Goal: Task Accomplishment & Management: Use online tool/utility

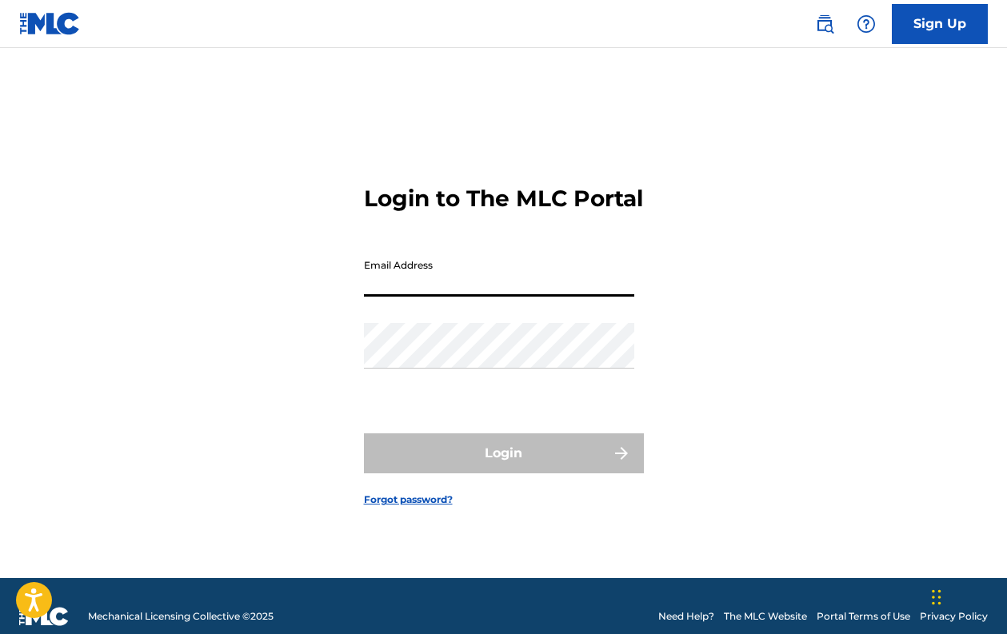
type input "[EMAIL_ADDRESS][DOMAIN_NAME]"
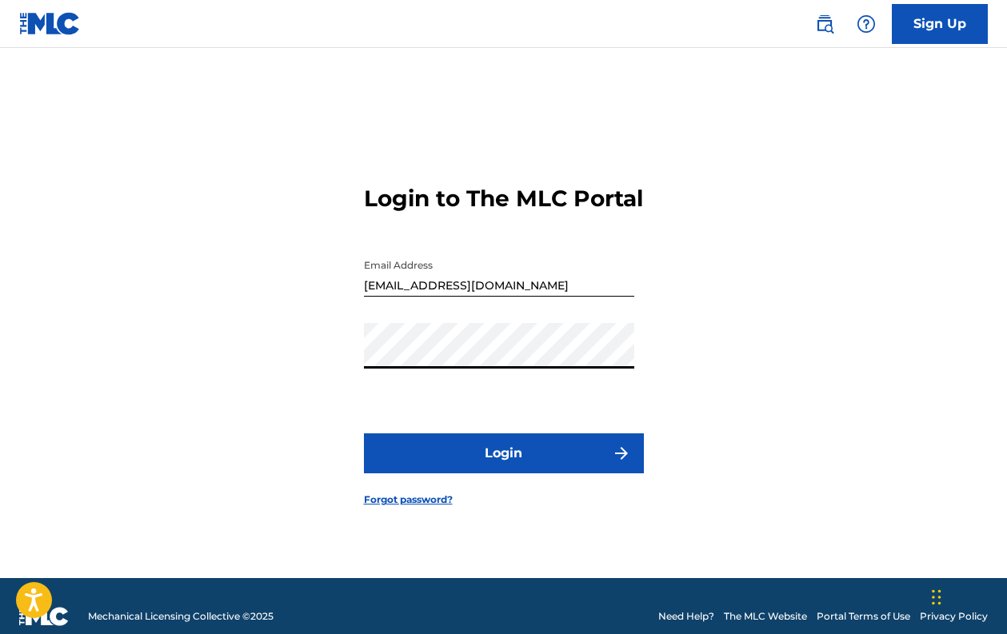
click at [499, 452] on button "Login" at bounding box center [504, 453] width 280 height 40
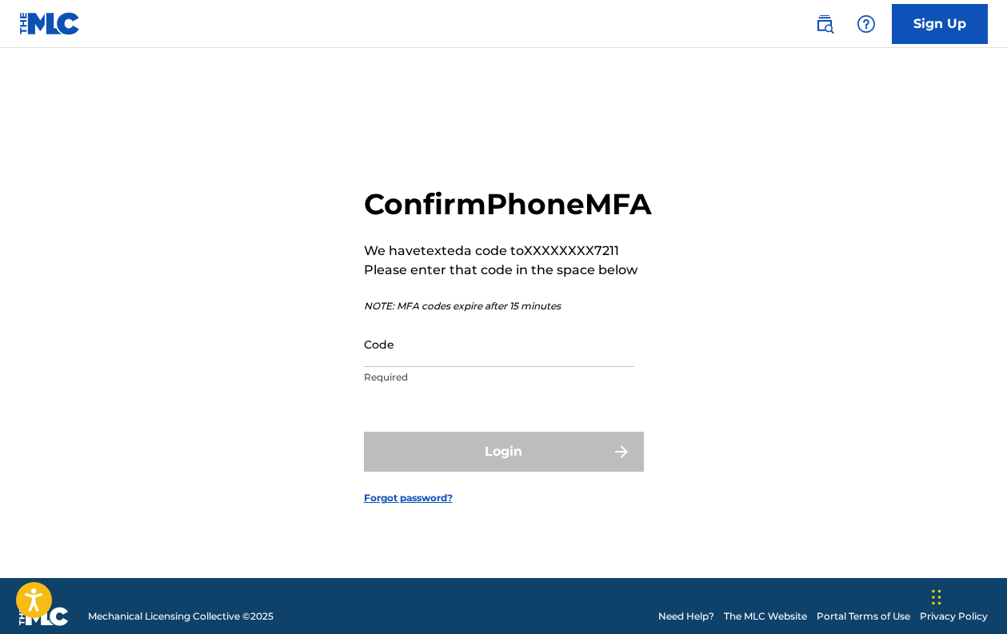
click at [516, 367] on input "Code" at bounding box center [499, 344] width 270 height 46
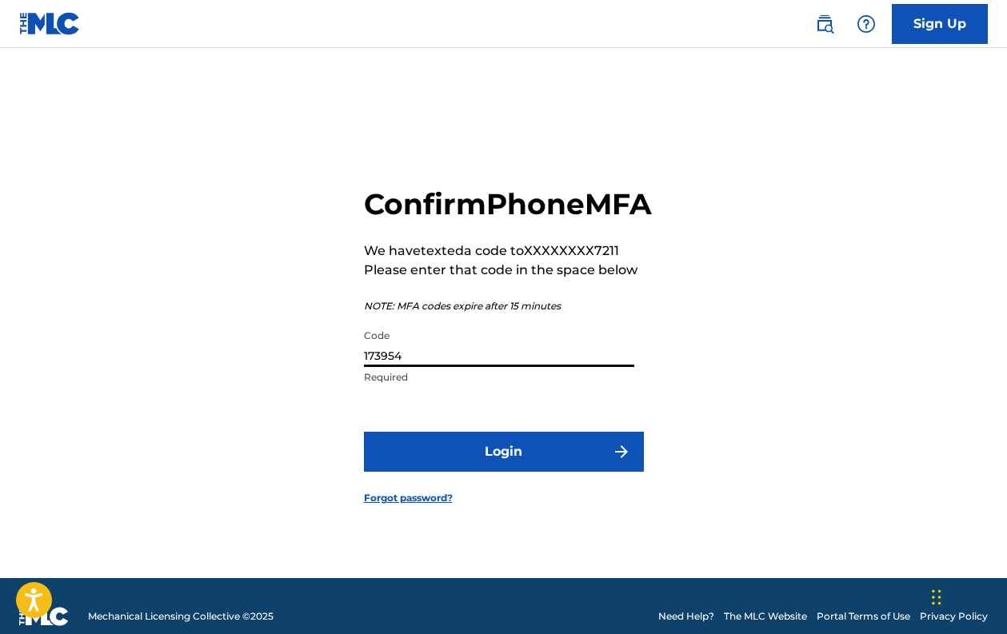
type input "173954"
click at [552, 452] on button "Login" at bounding box center [504, 452] width 280 height 40
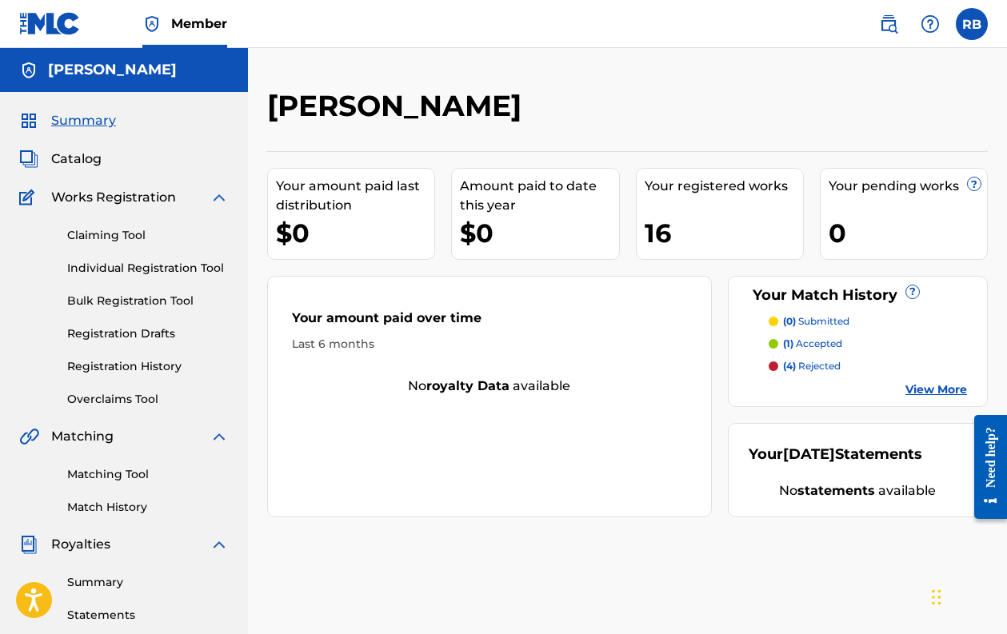
click at [808, 365] on p "(4) rejected" at bounding box center [812, 366] width 58 height 14
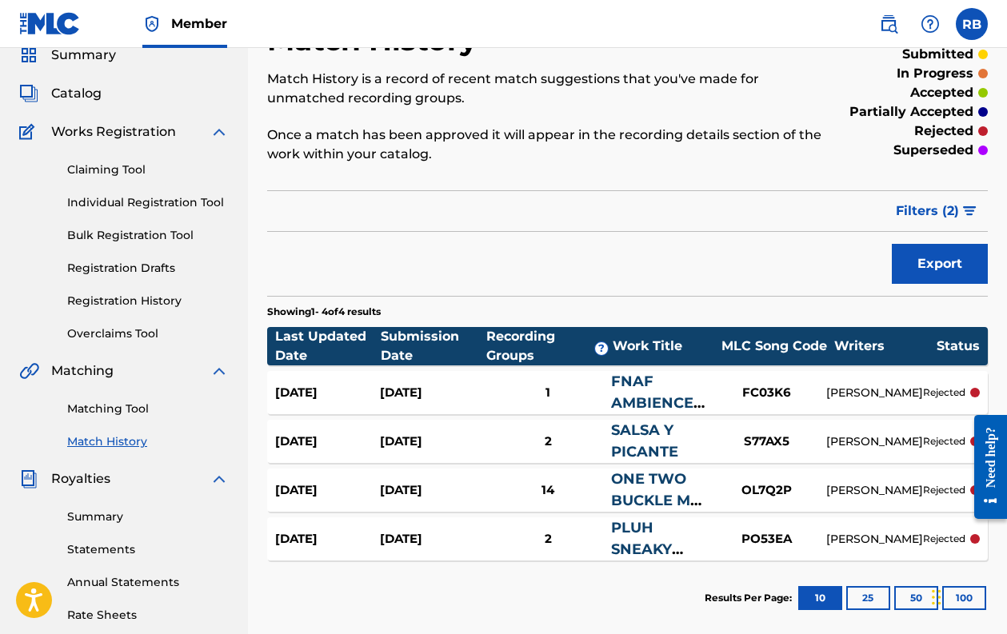
scroll to position [56, 0]
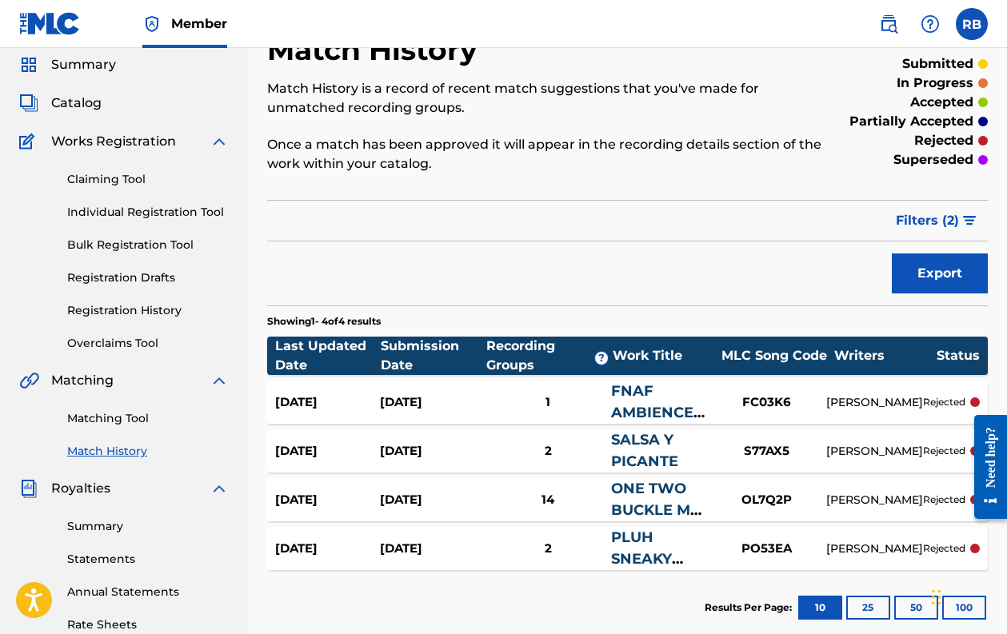
click at [923, 220] on span "Filters ( 2 )" at bounding box center [927, 220] width 63 height 19
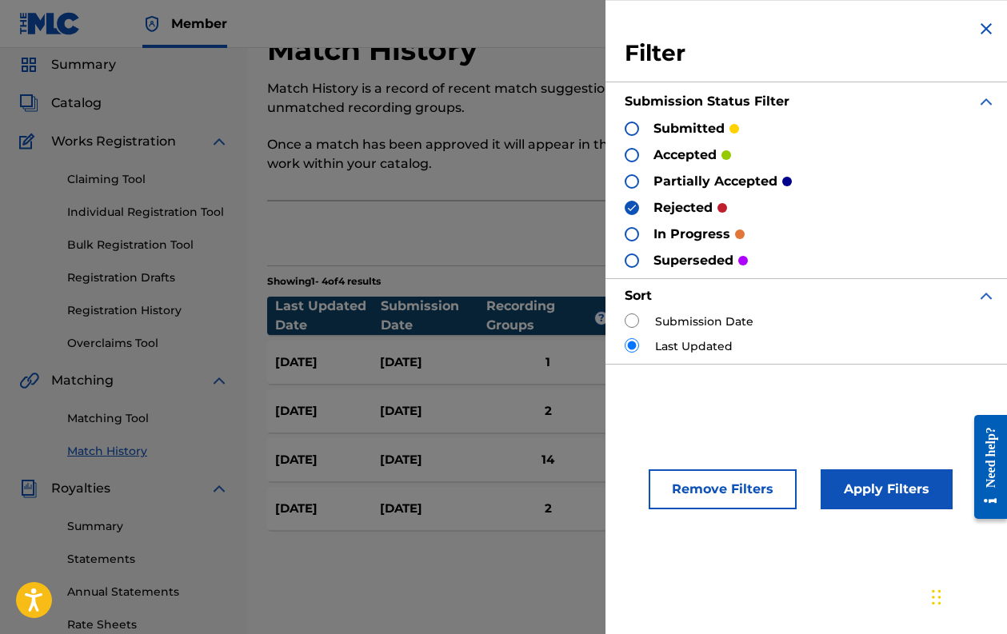
click at [702, 126] on p "submitted" at bounding box center [688, 128] width 71 height 19
click at [685, 154] on p "accepted" at bounding box center [684, 155] width 63 height 19
click at [624, 151] on div "Filter Submission Status Filter submitted accepted partially accepted rejected …" at bounding box center [809, 191] width 409 height 383
click at [629, 151] on div at bounding box center [631, 155] width 14 height 14
click at [665, 131] on p "submitted" at bounding box center [688, 128] width 71 height 19
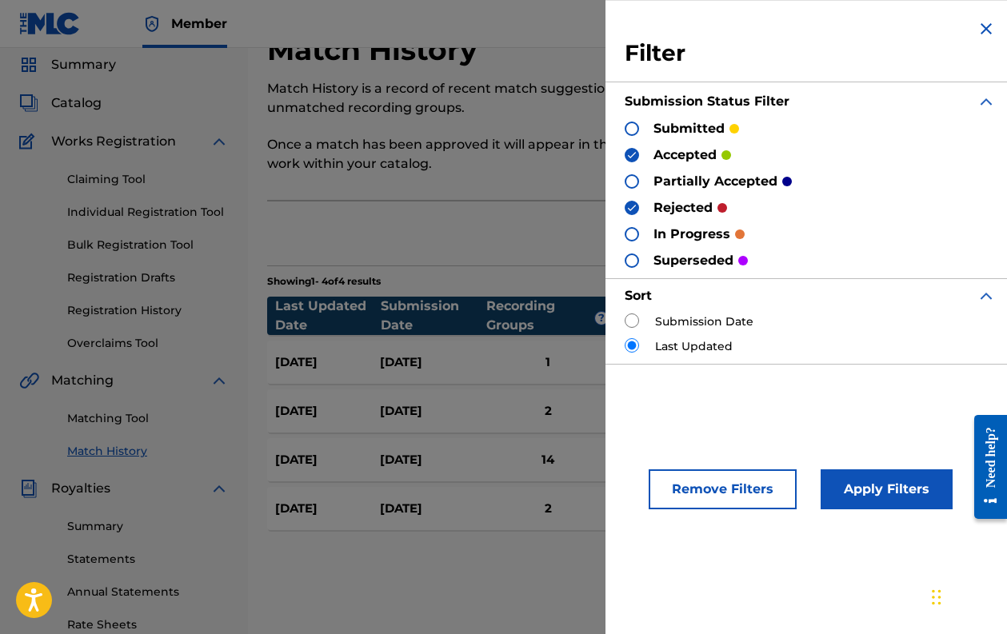
click at [631, 128] on div at bounding box center [631, 129] width 14 height 14
click at [844, 480] on button "Apply Filters" at bounding box center [886, 489] width 132 height 40
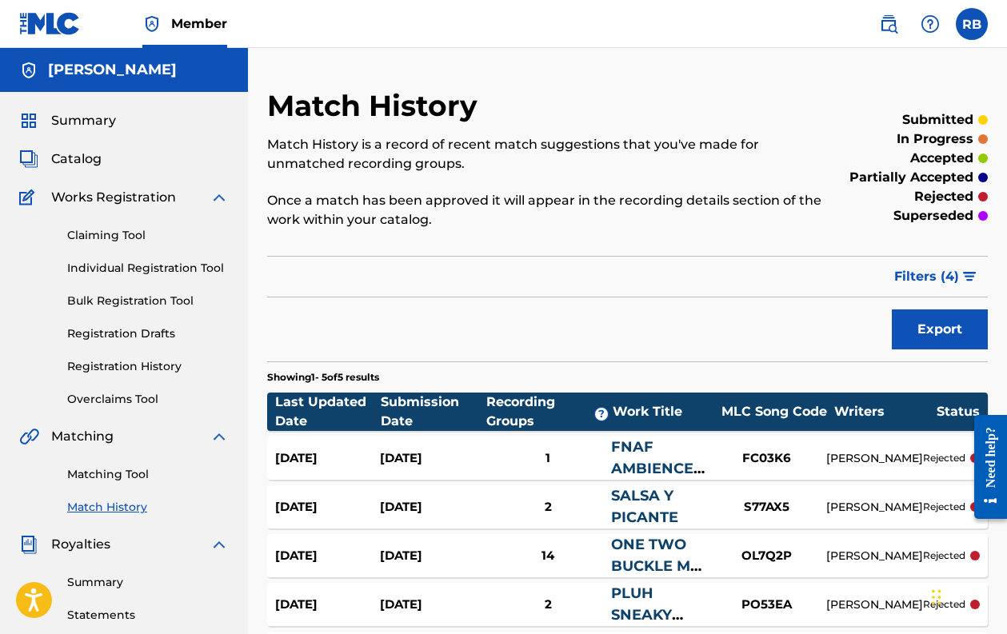
scroll to position [0, 0]
click at [70, 151] on span "Catalog" at bounding box center [76, 159] width 50 height 19
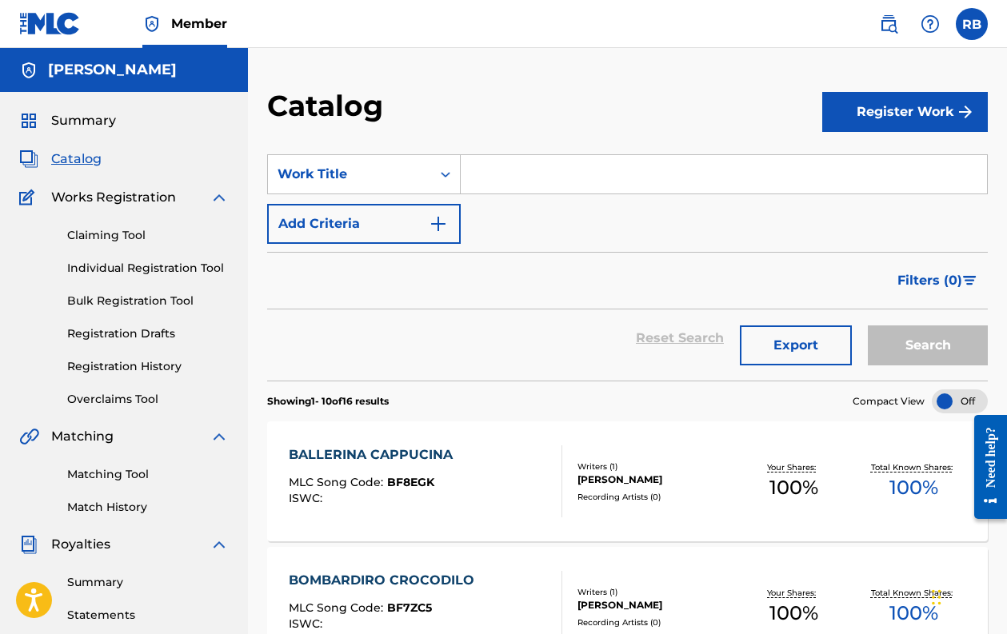
click at [90, 118] on span "Summary" at bounding box center [83, 120] width 65 height 19
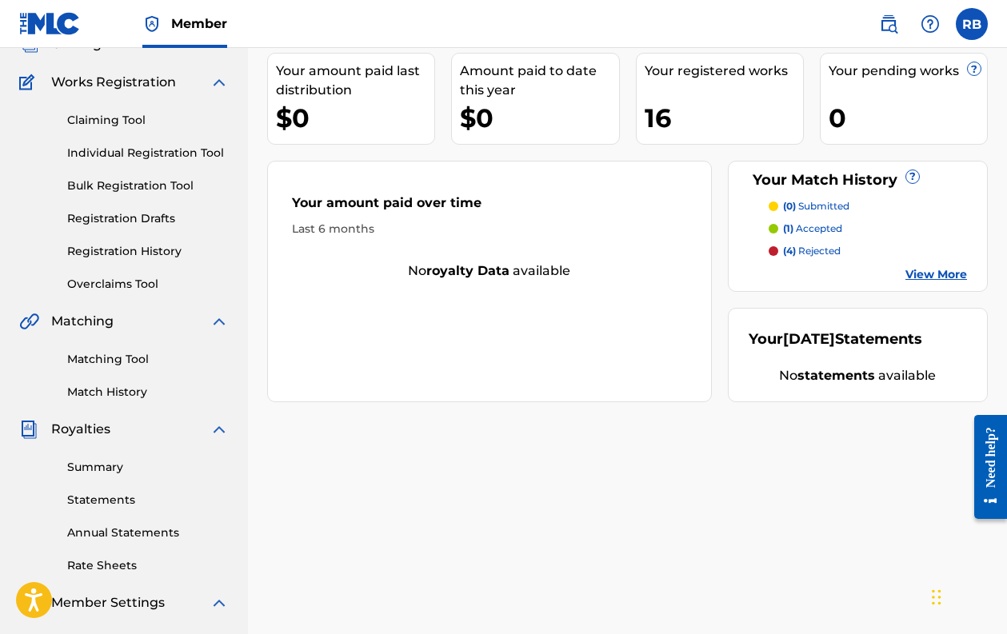
scroll to position [92, 0]
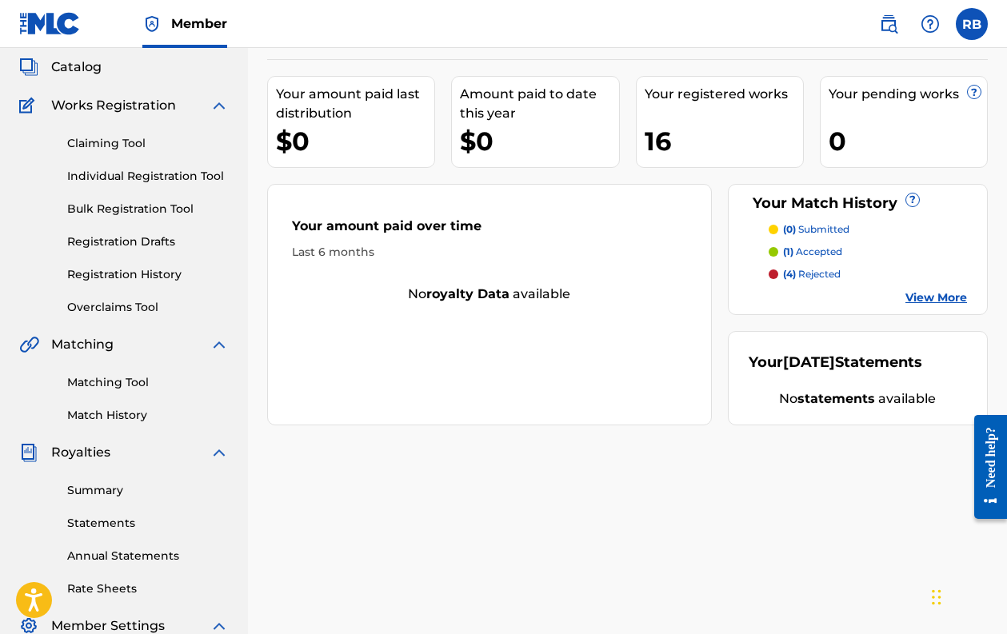
click at [132, 413] on link "Match History" at bounding box center [148, 415] width 162 height 17
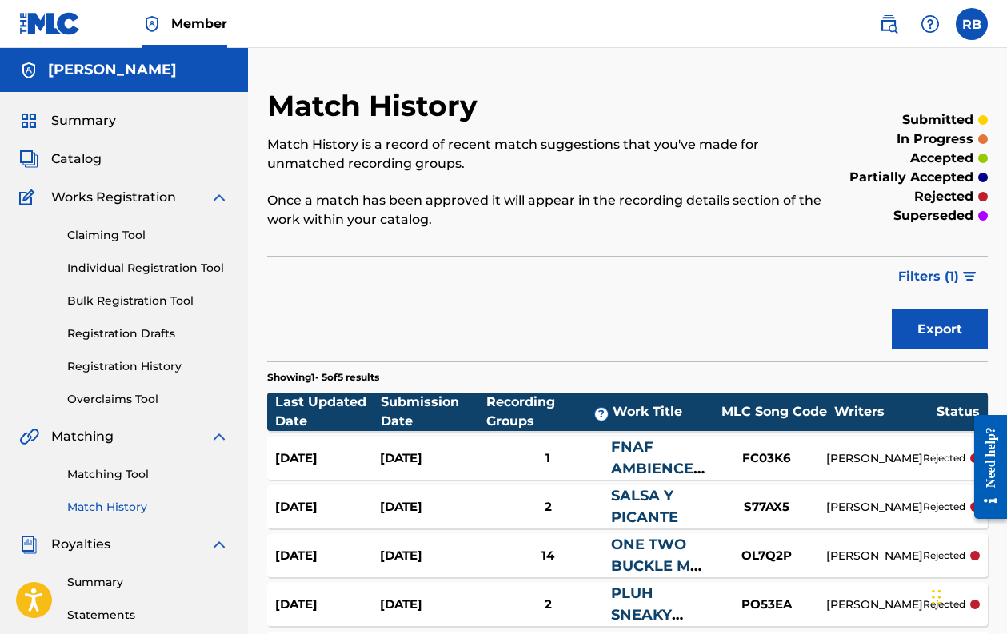
click at [929, 194] on p "rejected" at bounding box center [943, 196] width 59 height 19
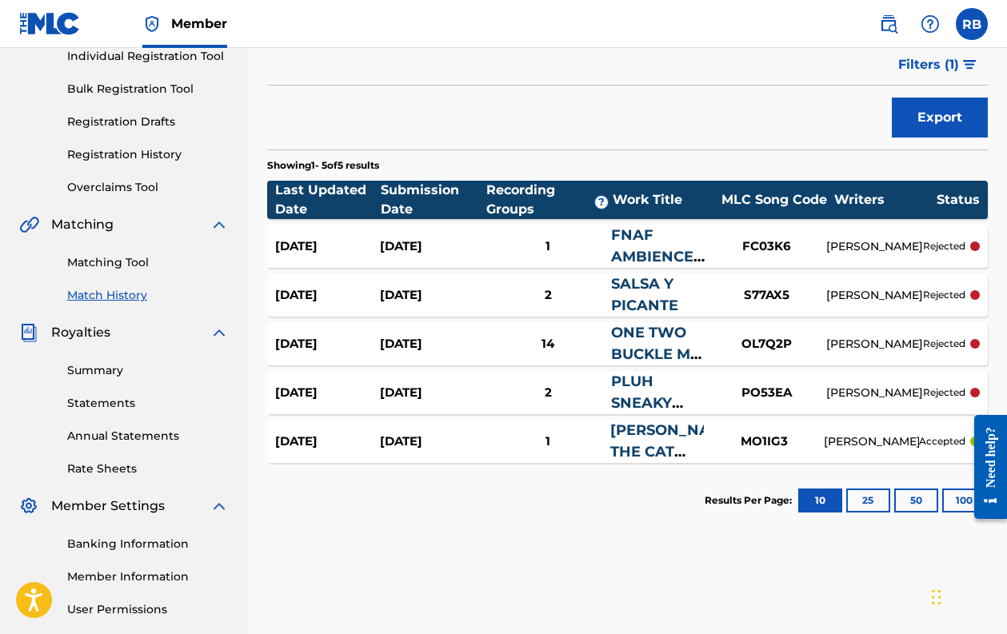
scroll to position [217, 0]
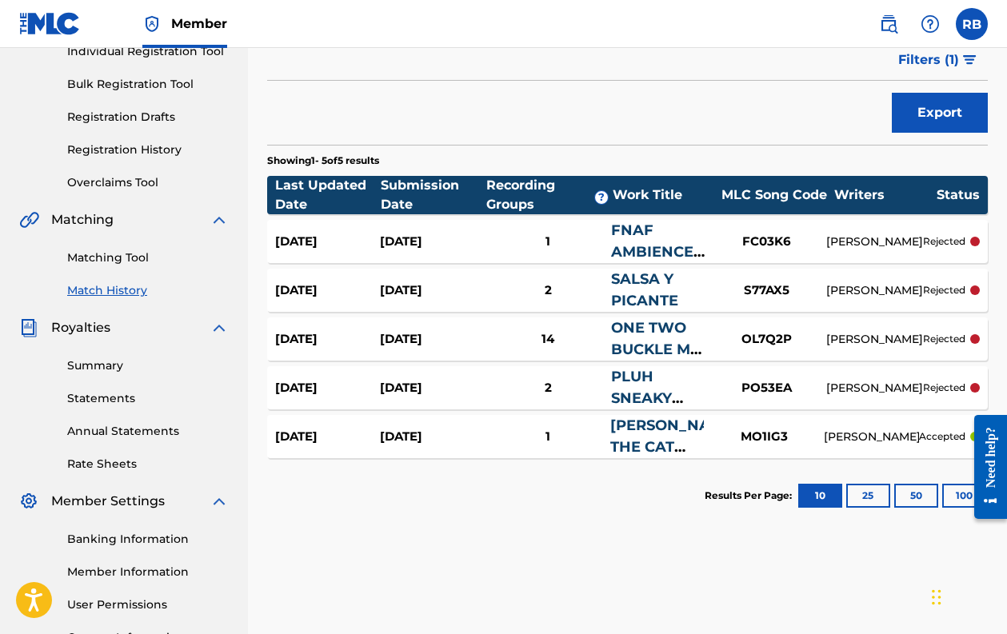
click at [967, 282] on div "[DATE] [DATE] 2 SALSA Y PICANTE S77AX5 [PERSON_NAME] rejected" at bounding box center [627, 290] width 720 height 43
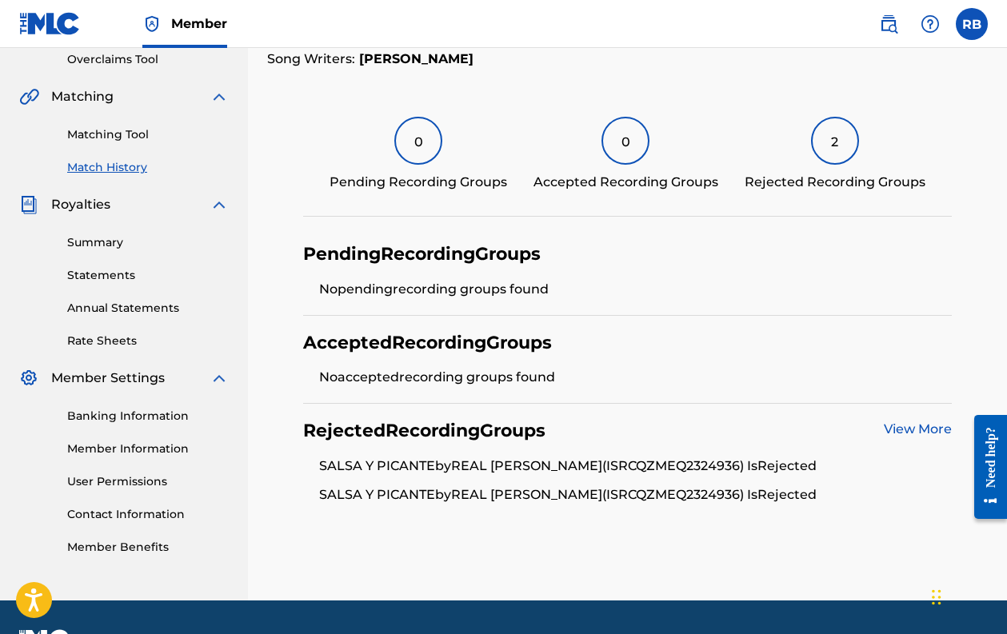
scroll to position [350, 0]
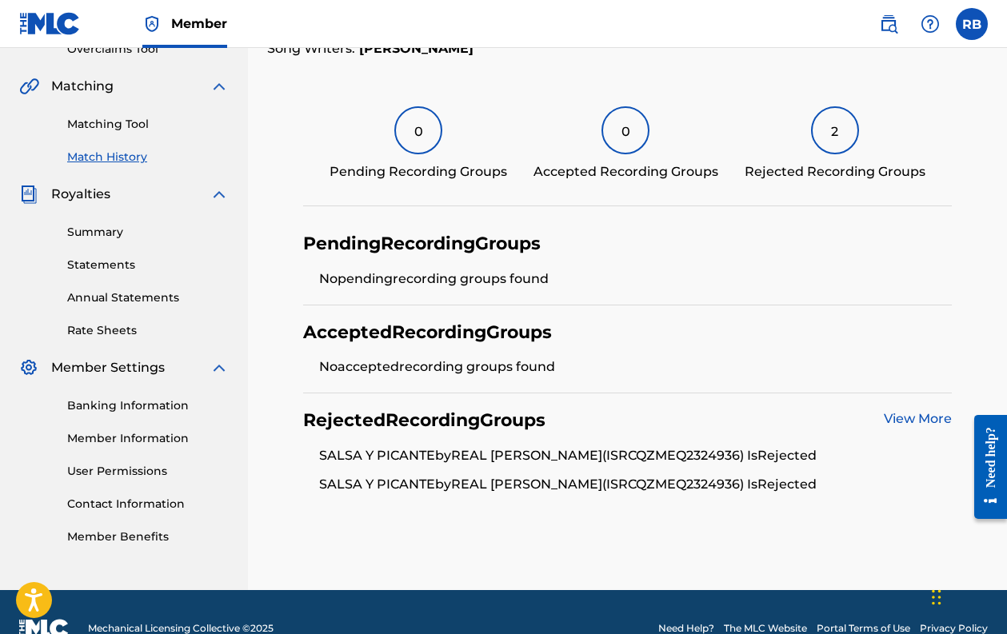
click at [925, 418] on link "View More" at bounding box center [918, 418] width 68 height 15
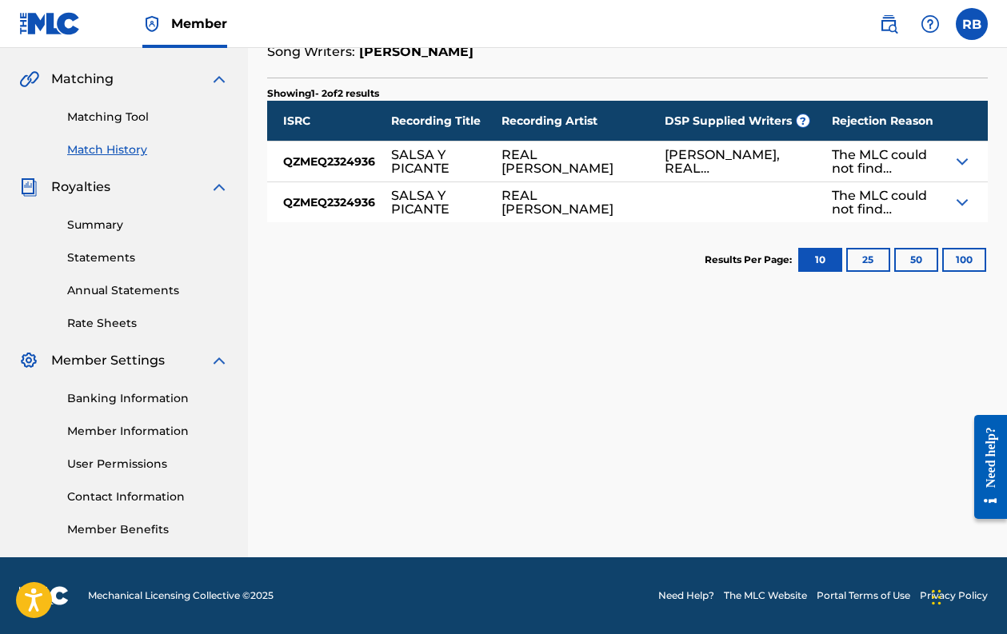
scroll to position [357, 0]
click at [949, 167] on div "The MLC could not find sufficient data to confirm this match. If you believe th…" at bounding box center [893, 162] width 122 height 40
click at [960, 157] on img at bounding box center [961, 161] width 19 height 19
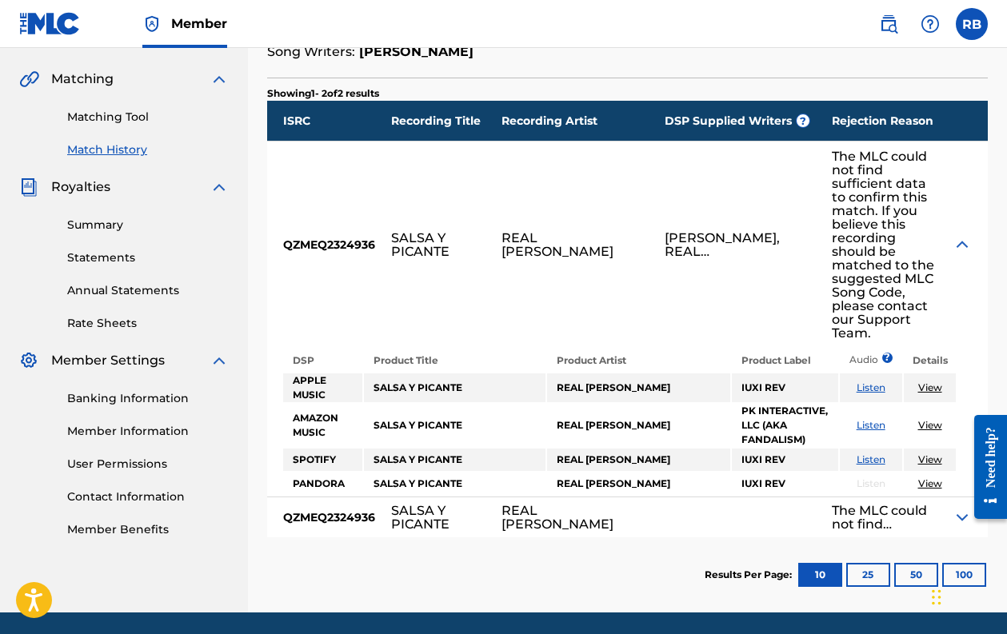
click at [963, 235] on img at bounding box center [961, 244] width 19 height 19
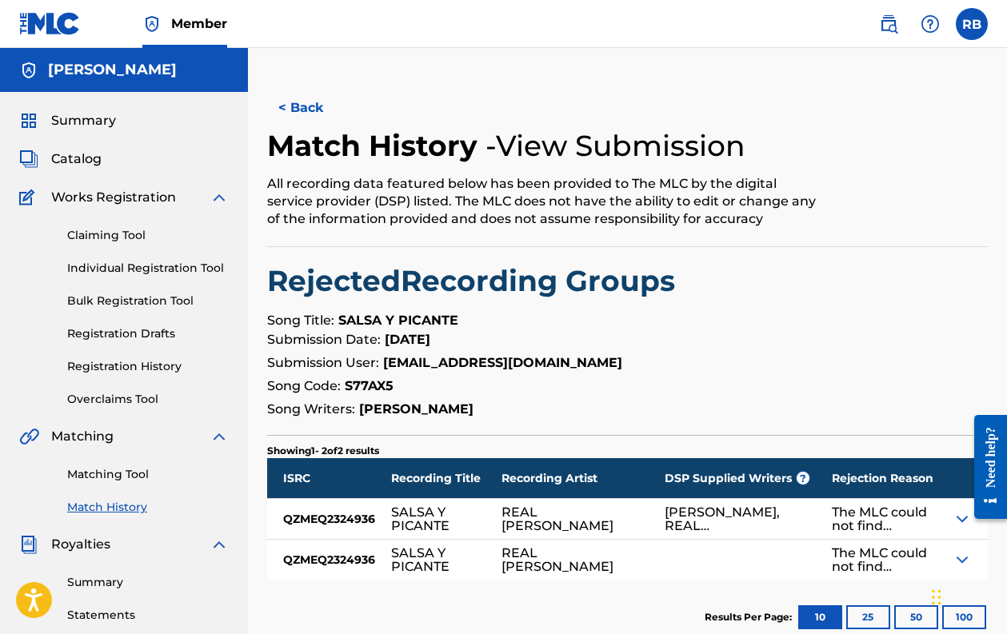
scroll to position [0, 0]
click at [100, 156] on span "Catalog" at bounding box center [76, 159] width 50 height 19
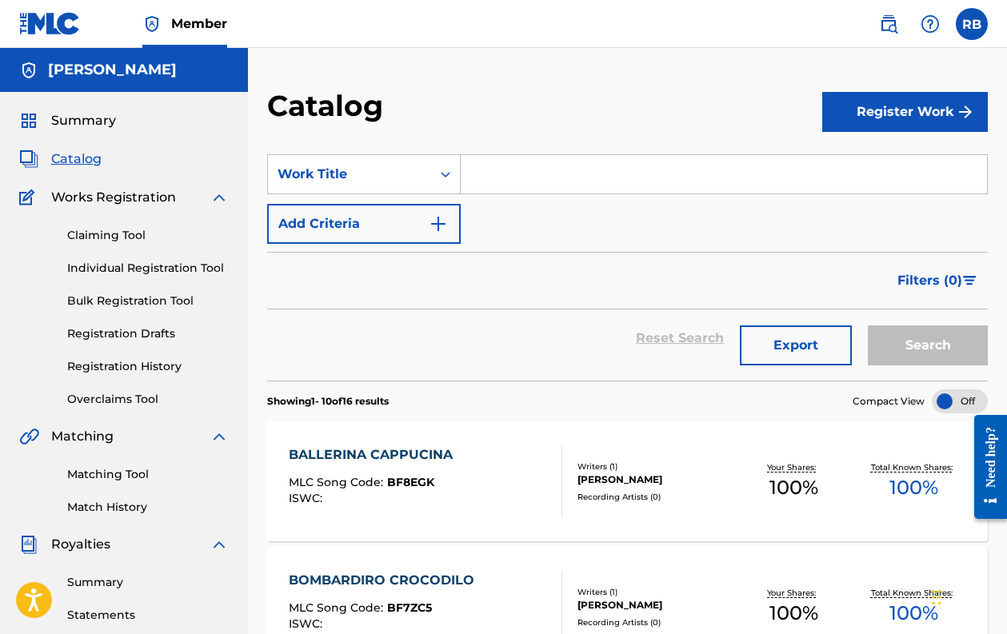
click at [130, 236] on link "Claiming Tool" at bounding box center [148, 235] width 162 height 17
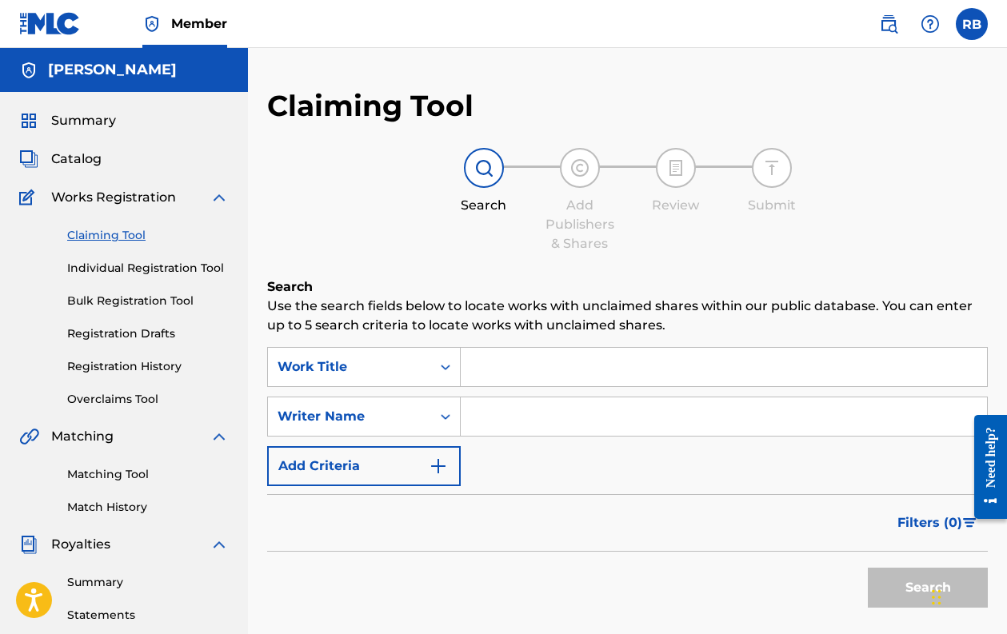
click at [123, 478] on link "Matching Tool" at bounding box center [148, 474] width 162 height 17
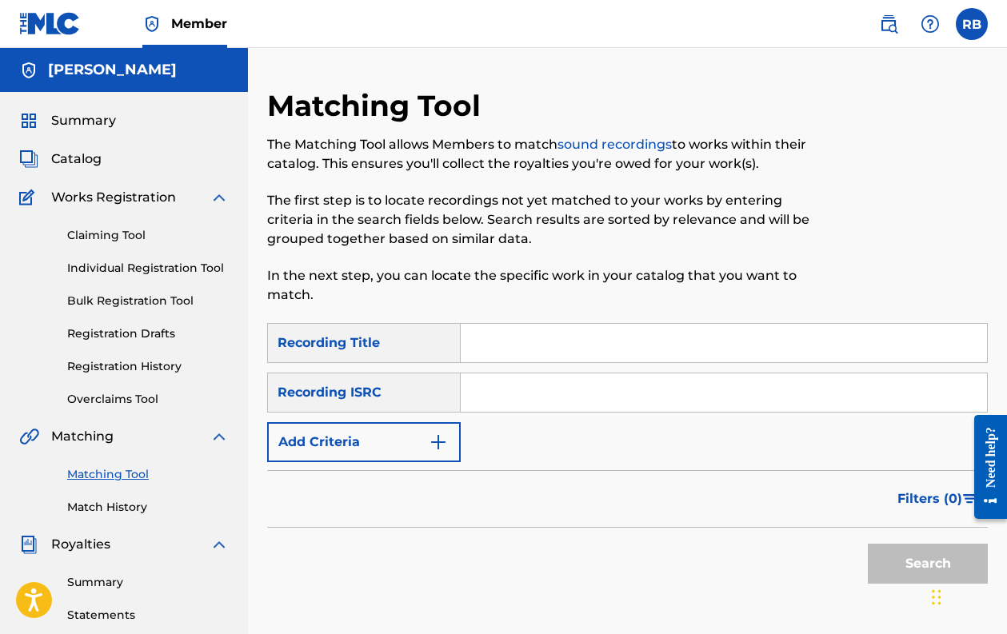
click at [502, 395] on input "Search Form" at bounding box center [724, 392] width 526 height 38
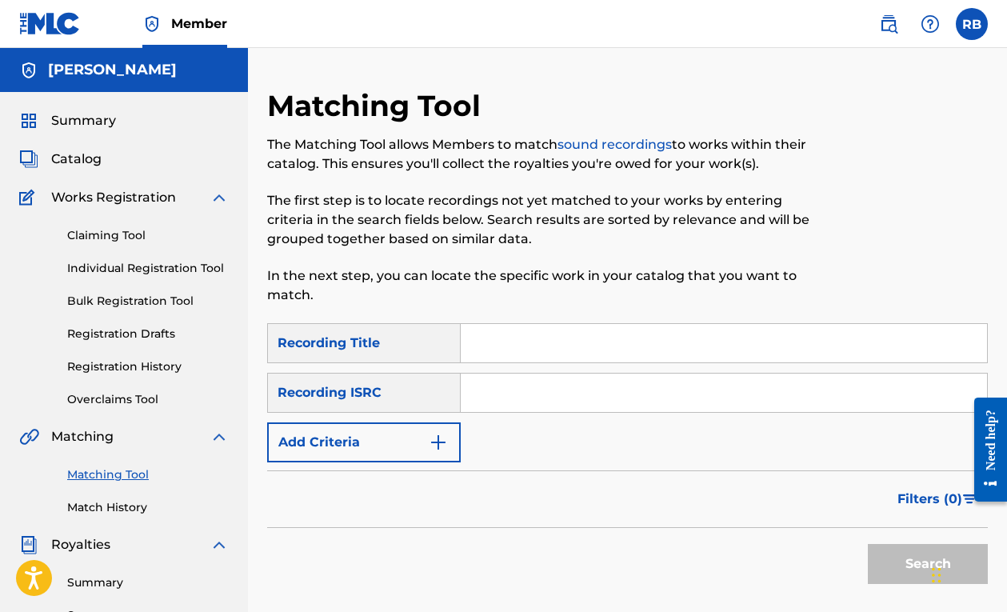
paste input "RO-2DY-25-00732"
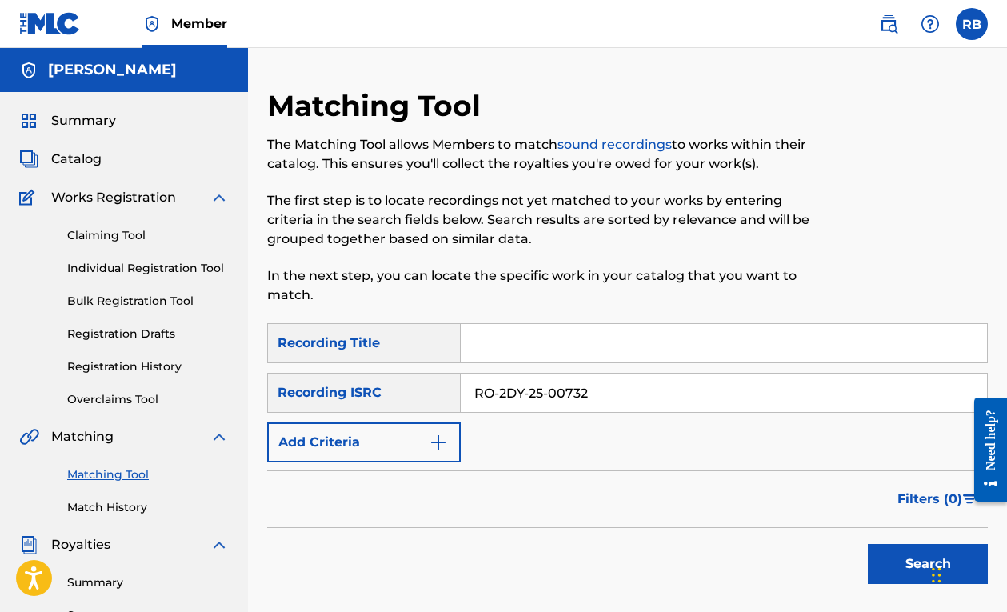
click at [552, 395] on input "RO-2DY-25-00732" at bounding box center [724, 392] width 526 height 38
click at [529, 389] on input "RO-2DY-2500732" at bounding box center [724, 392] width 526 height 38
click at [501, 397] on input "RO-2DY2500732" at bounding box center [724, 392] width 526 height 38
type input "RO2DY2500732"
click at [888, 564] on button "Search" at bounding box center [928, 564] width 120 height 40
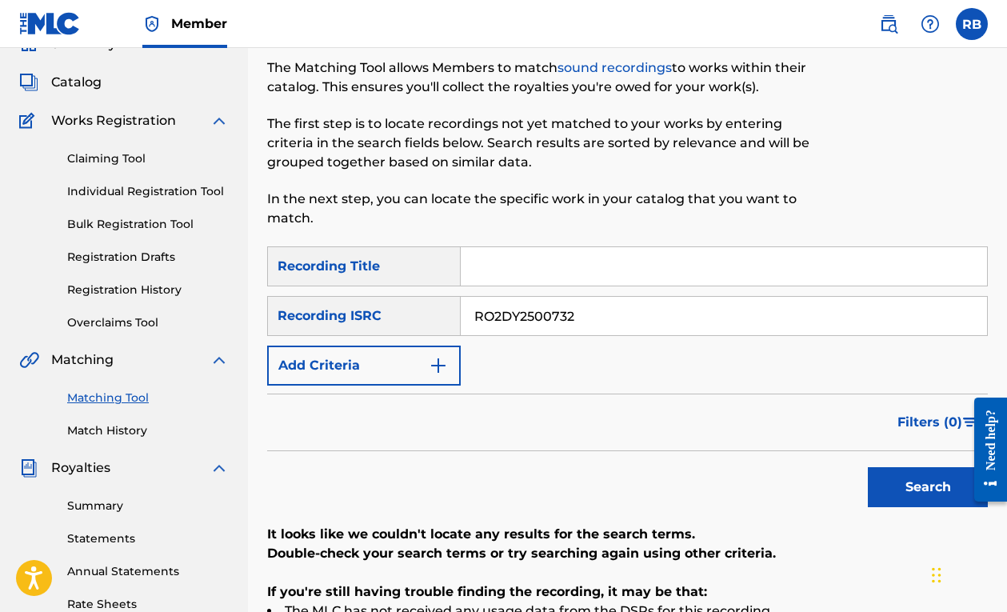
scroll to position [78, 0]
click at [138, 429] on link "Match History" at bounding box center [148, 429] width 162 height 17
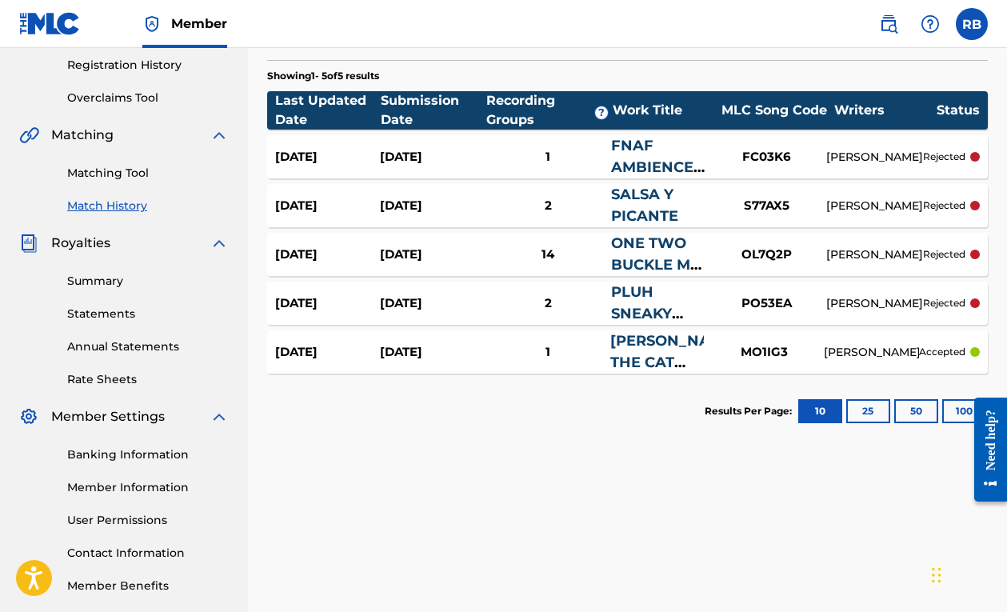
scroll to position [304, 0]
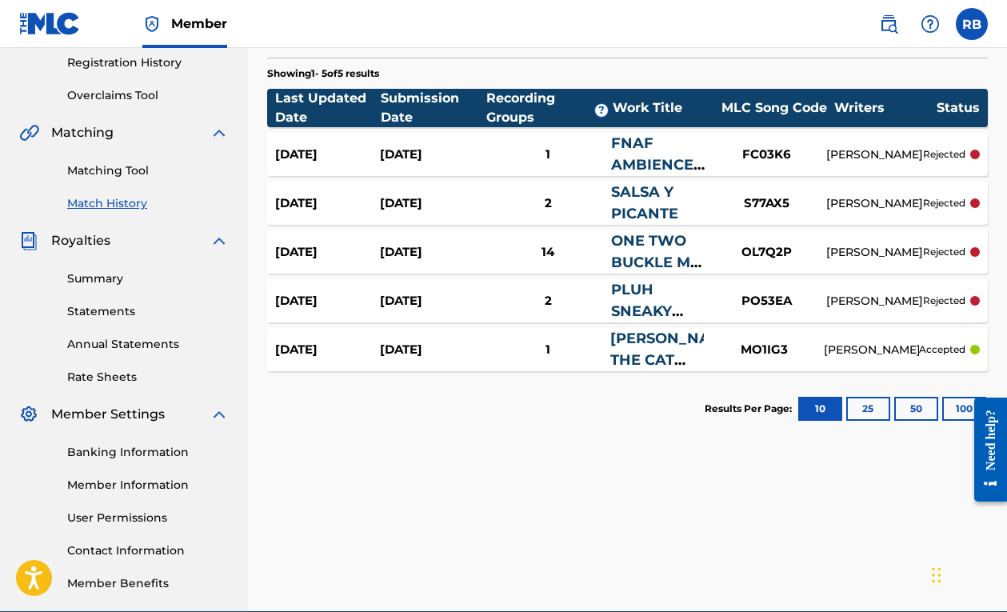
click at [628, 250] on div "ONE TWO BUCKLE MY SHOE - TRAP REMIX" at bounding box center [658, 251] width 95 height 43
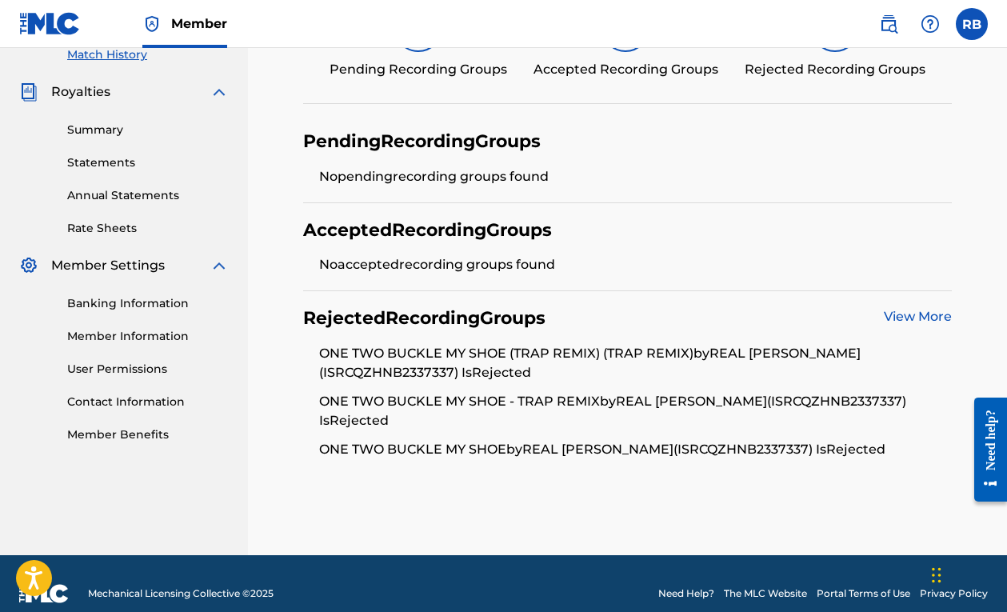
scroll to position [452, 0]
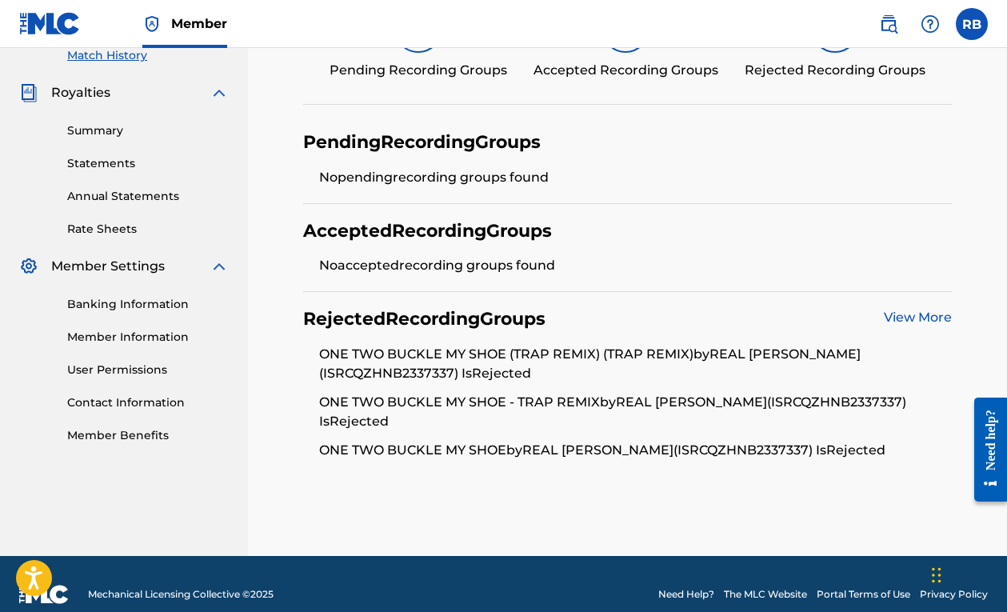
click at [905, 311] on link "View More" at bounding box center [918, 316] width 68 height 15
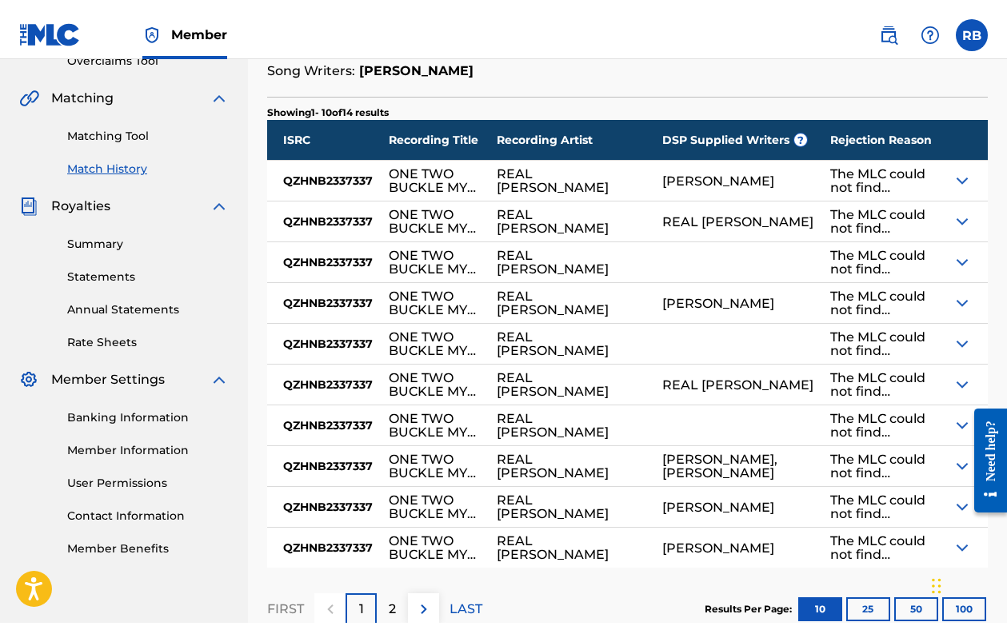
scroll to position [349, 0]
